Goal: Task Accomplishment & Management: Manage account settings

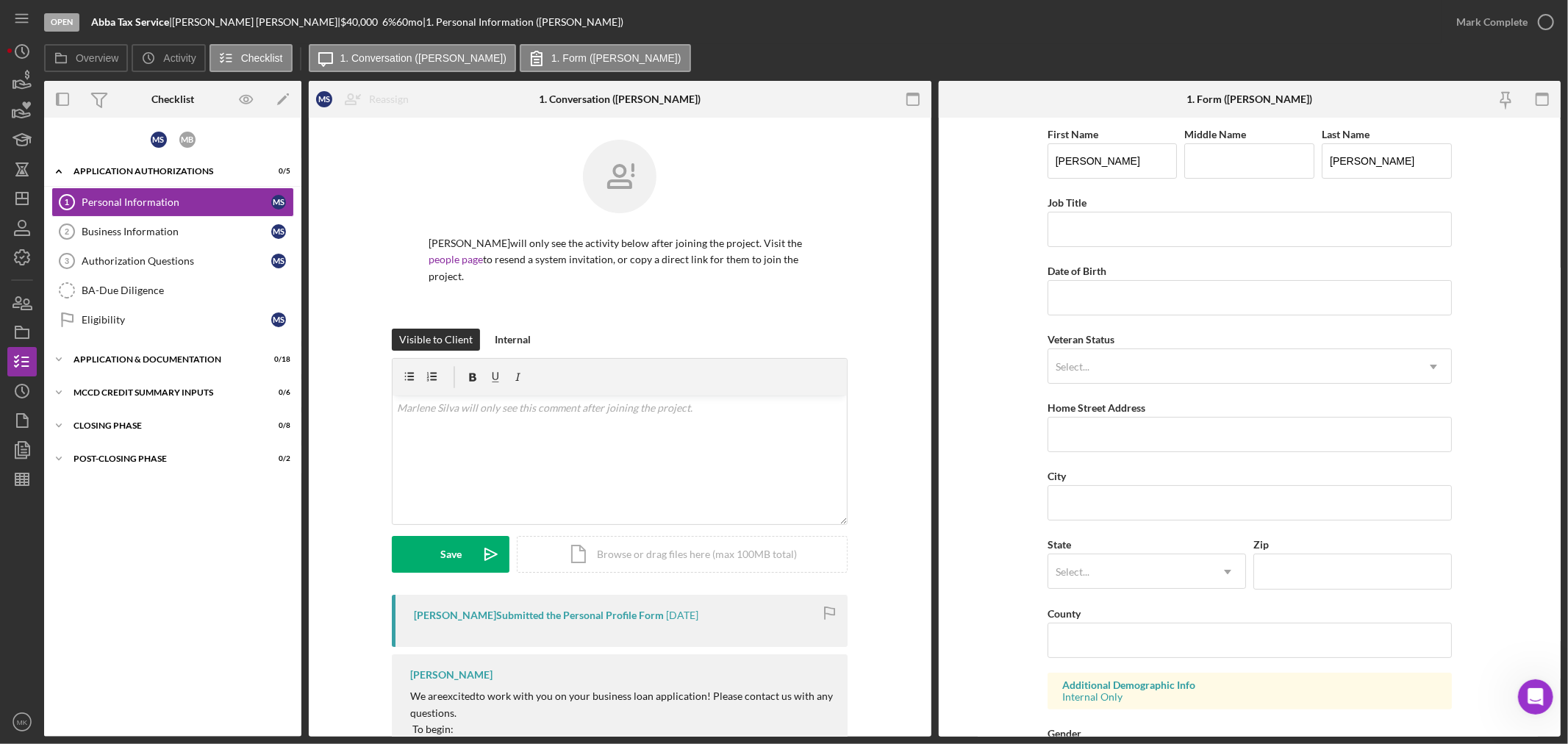
scroll to position [122, 0]
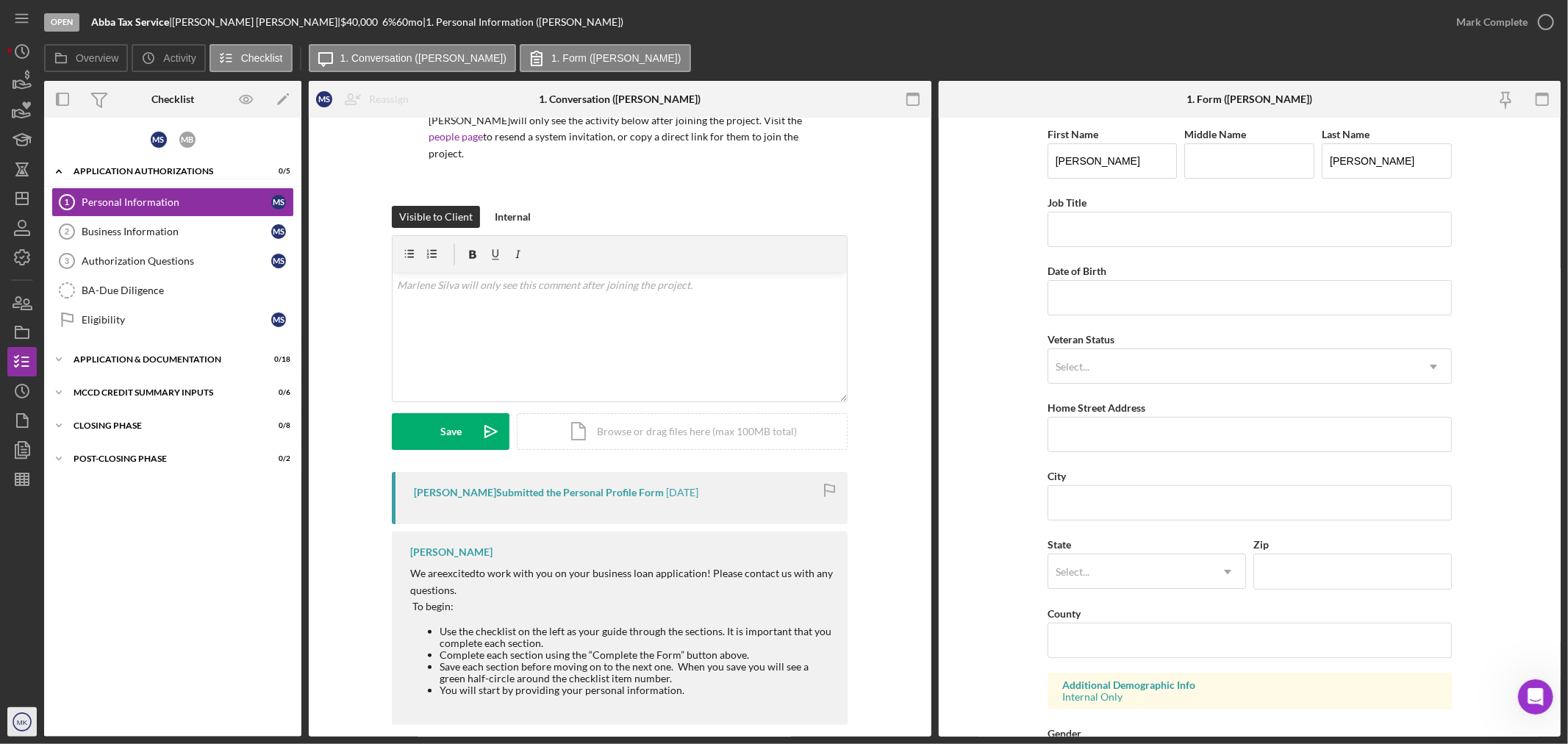
click at [27, 725] on icon "MK" at bounding box center [21, 721] width 29 height 36
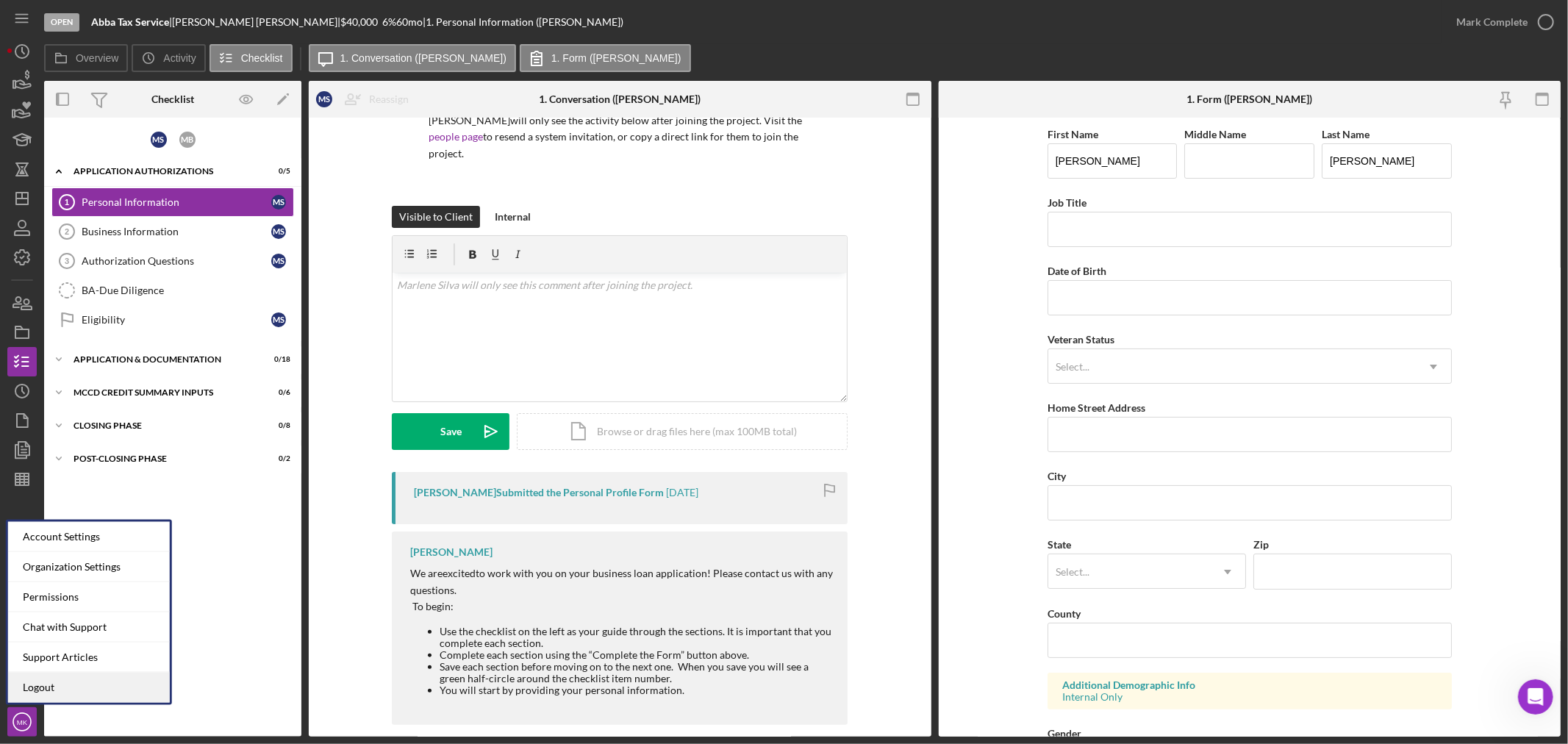
click at [75, 686] on link "Logout" at bounding box center [89, 687] width 162 height 30
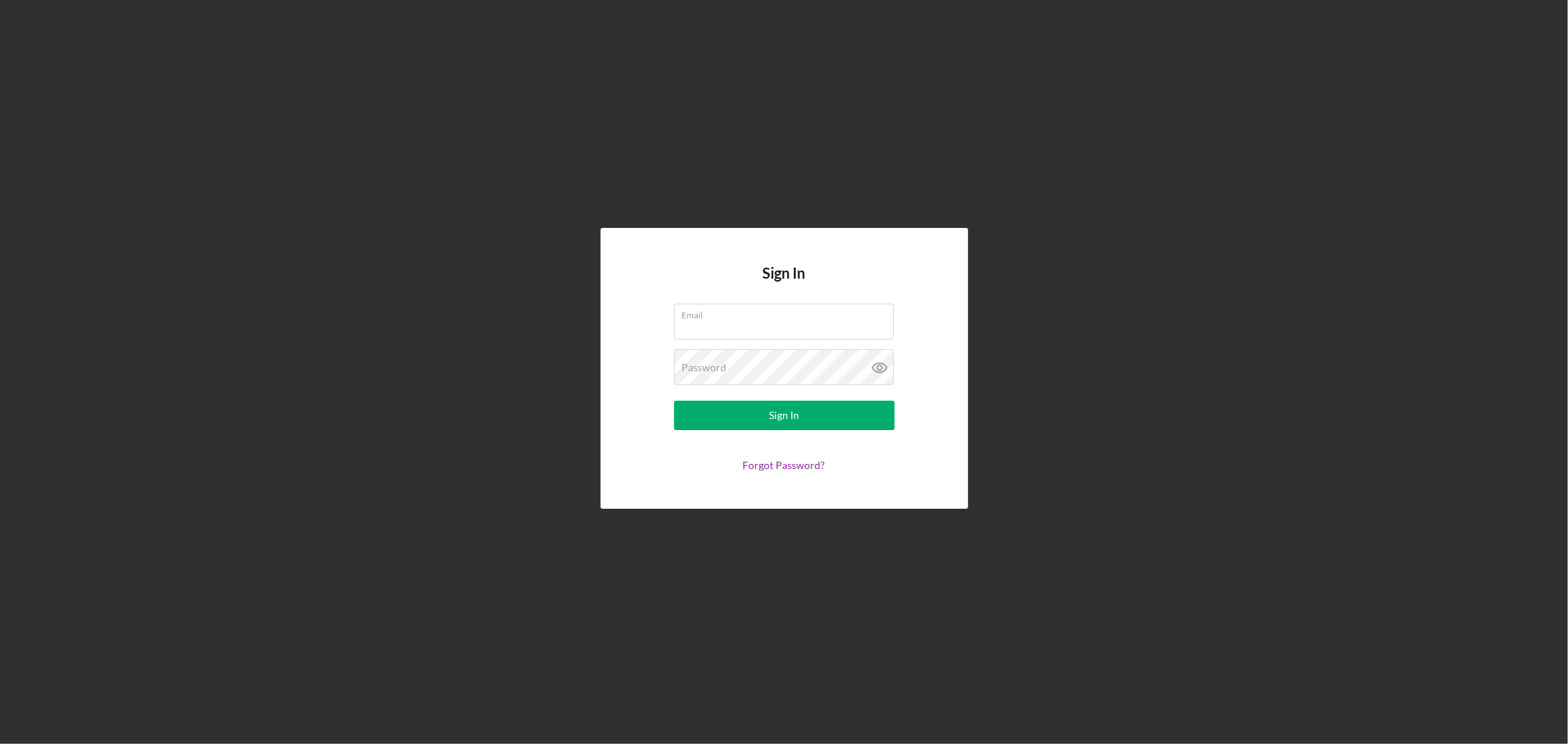
type input "[EMAIL_ADDRESS][DOMAIN_NAME]"
